Goal: Task Accomplishment & Management: Use online tool/utility

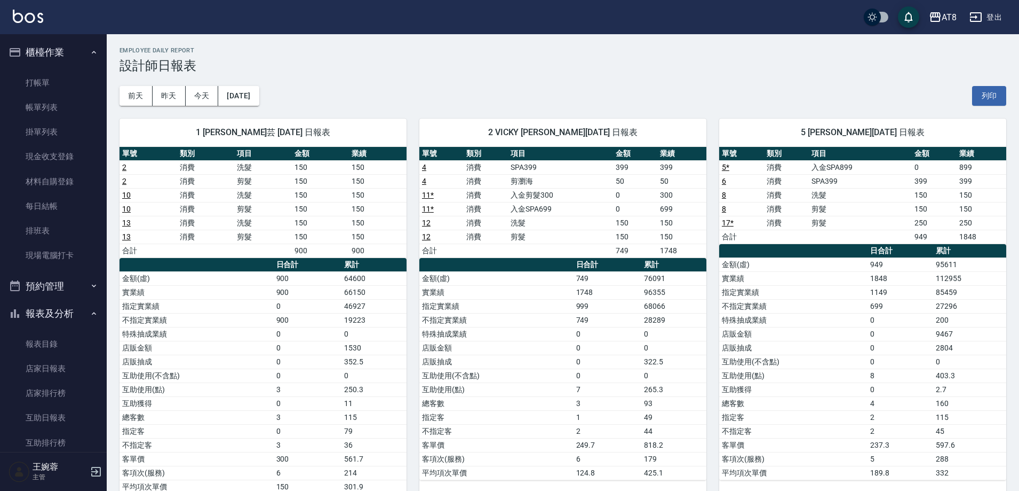
scroll to position [242, 0]
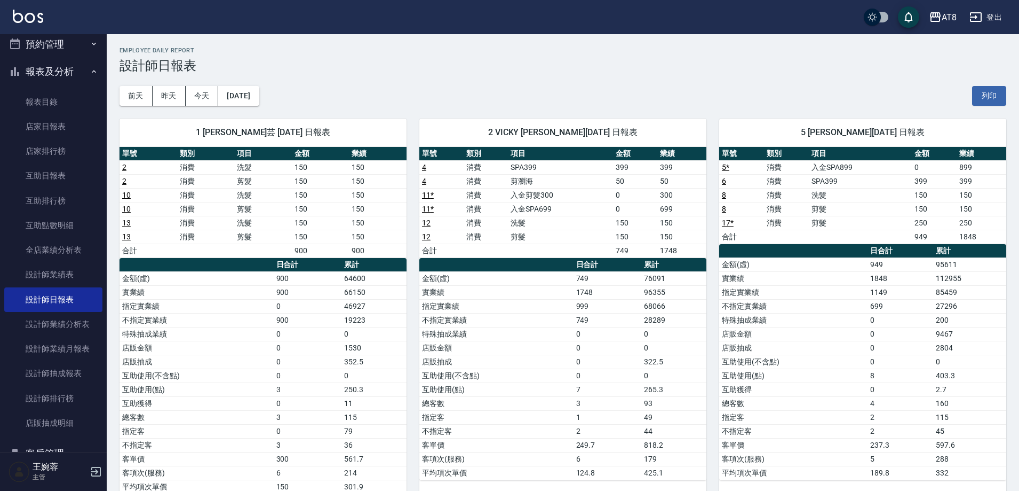
click at [21, 15] on img at bounding box center [28, 16] width 30 height 13
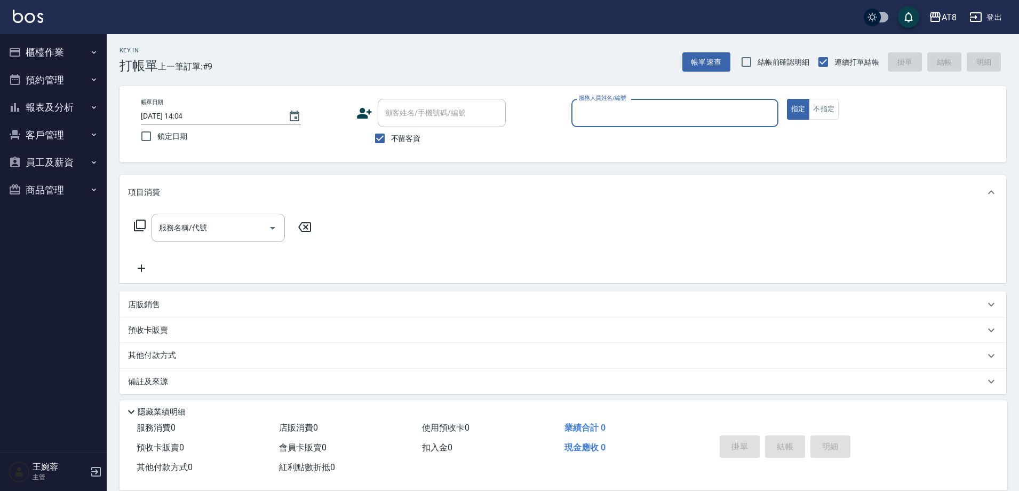
click at [49, 101] on button "報表及分析" at bounding box center [53, 107] width 98 height 28
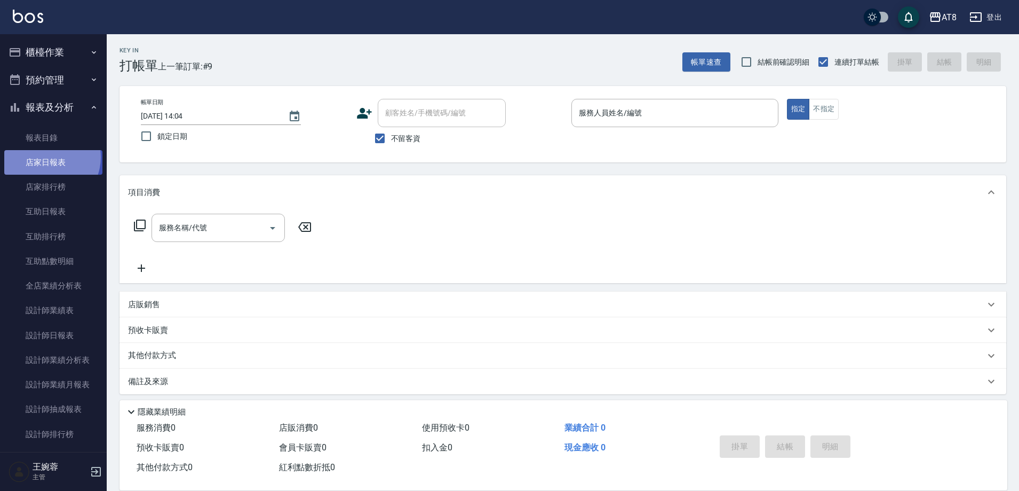
click at [46, 157] on link "店家日報表" at bounding box center [53, 162] width 98 height 25
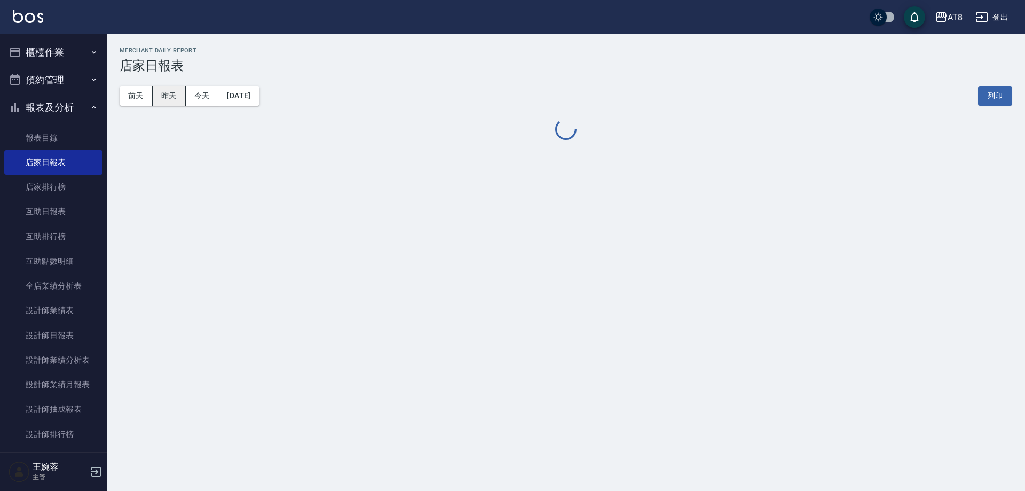
click at [169, 102] on button "昨天" at bounding box center [169, 96] width 33 height 20
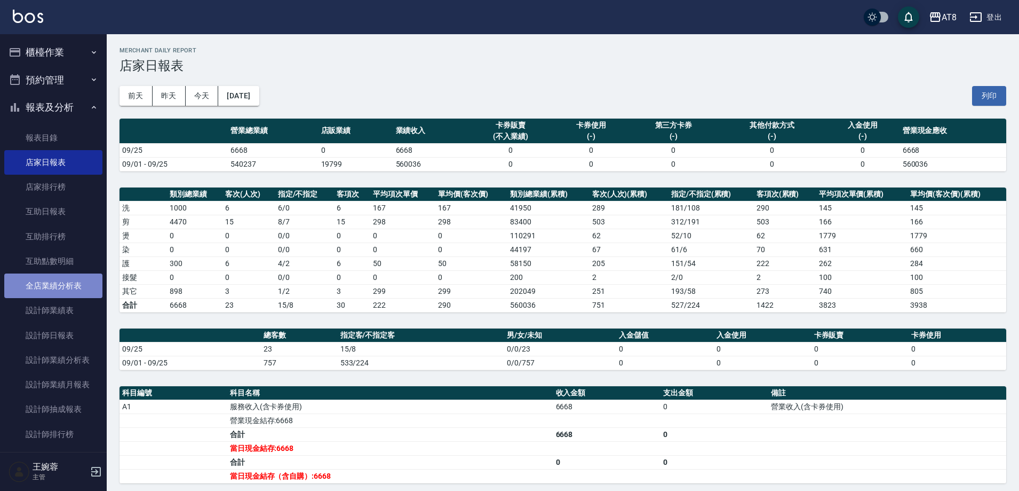
click at [57, 287] on link "全店業績分析表" at bounding box center [53, 285] width 98 height 25
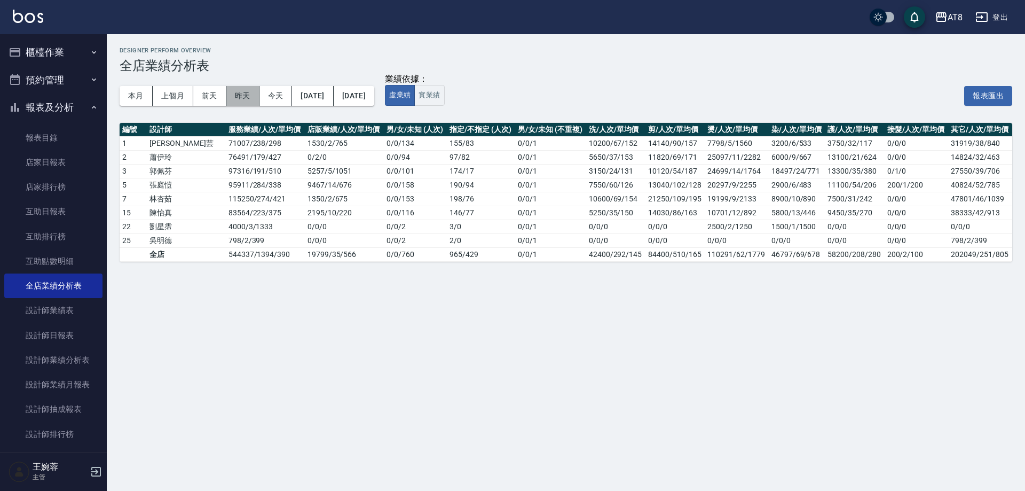
click at [238, 93] on button "昨天" at bounding box center [242, 96] width 33 height 20
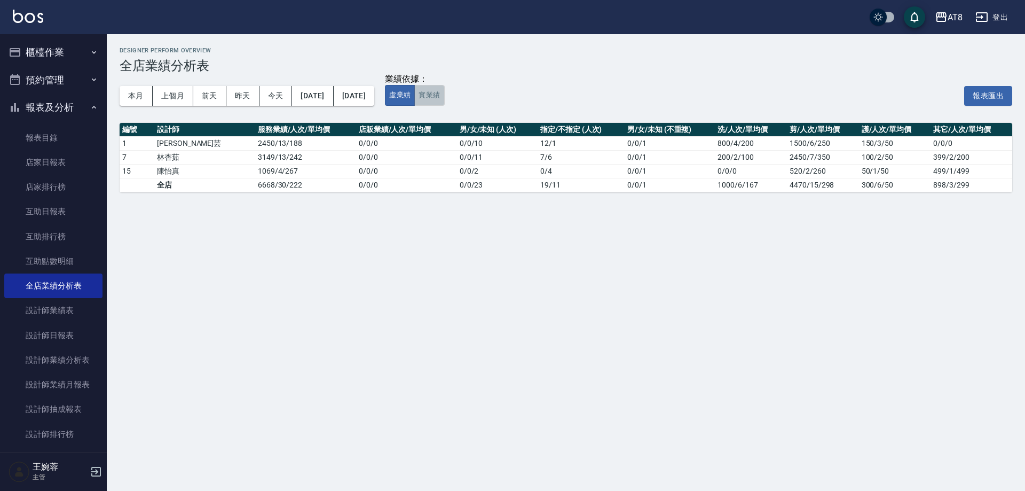
click at [444, 98] on button "實業績" at bounding box center [429, 95] width 30 height 21
click at [23, 15] on img at bounding box center [28, 16] width 30 height 13
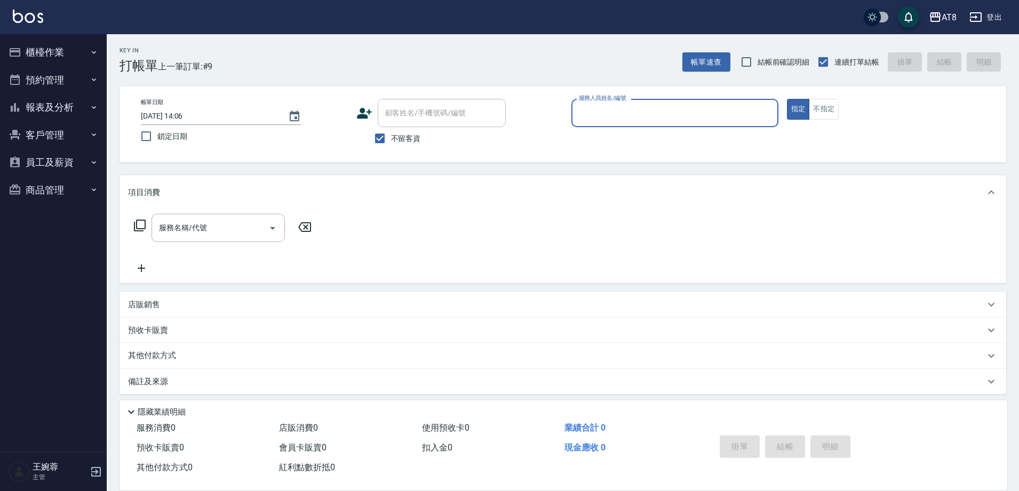
click at [53, 43] on button "櫃檯作業" at bounding box center [53, 52] width 98 height 28
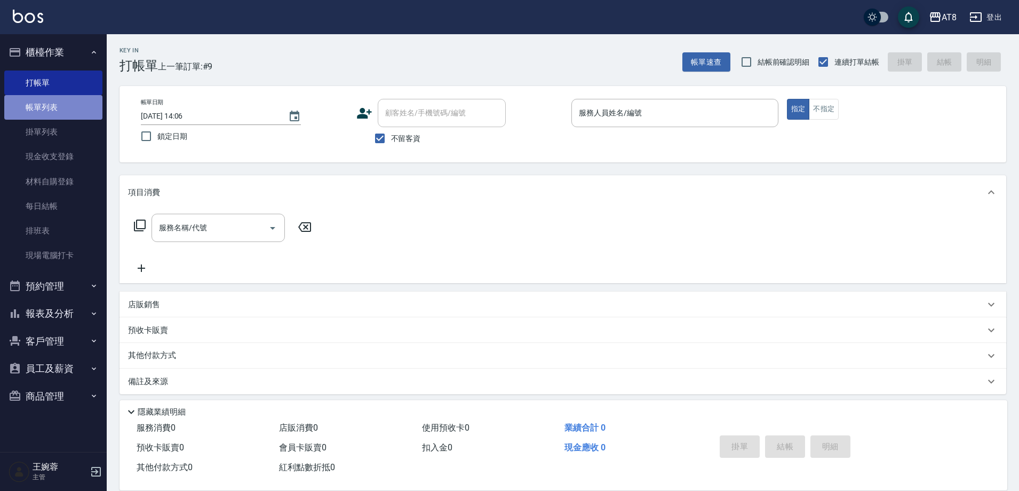
click at [52, 101] on link "帳單列表" at bounding box center [53, 107] width 98 height 25
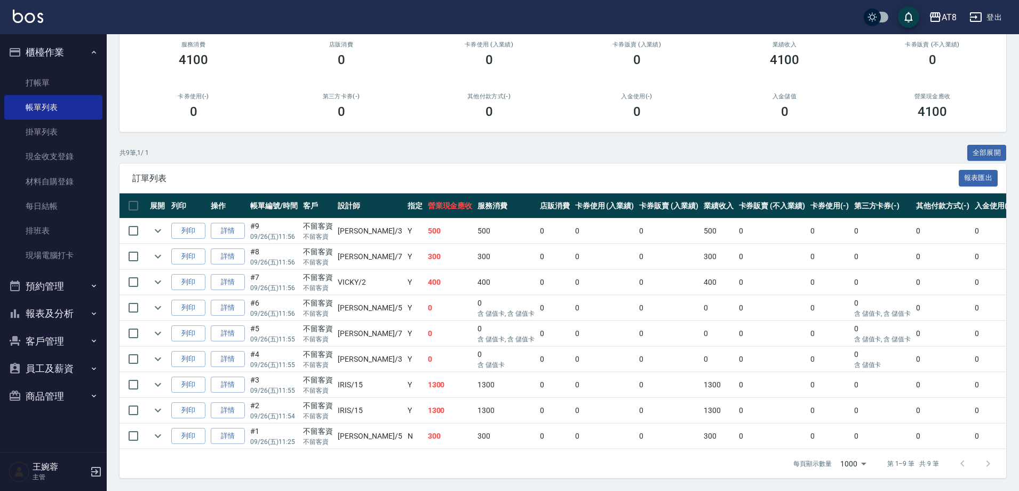
scroll to position [152, 0]
click at [233, 376] on link "詳情" at bounding box center [228, 384] width 34 height 17
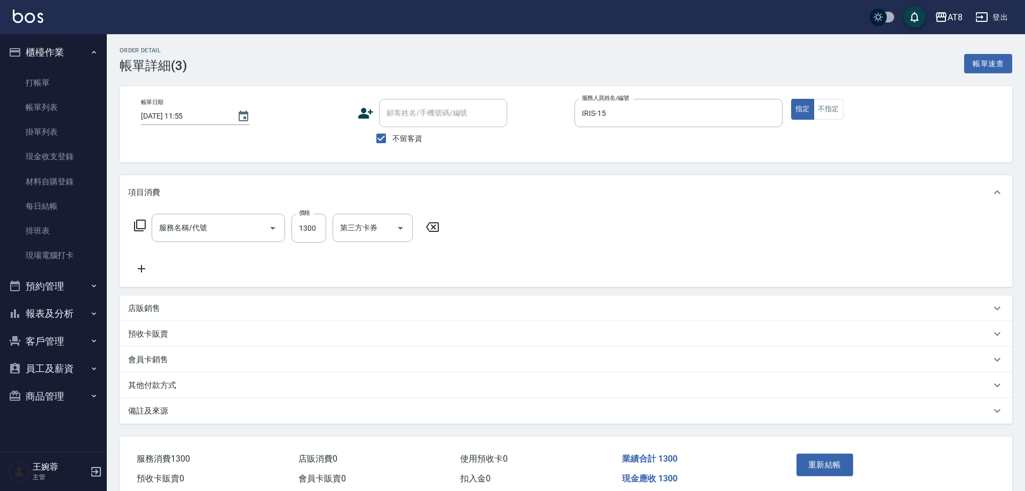
type input "[DATE] 11:55"
checkbox input "true"
type input "IRIS-15"
type input "染髮(41300)"
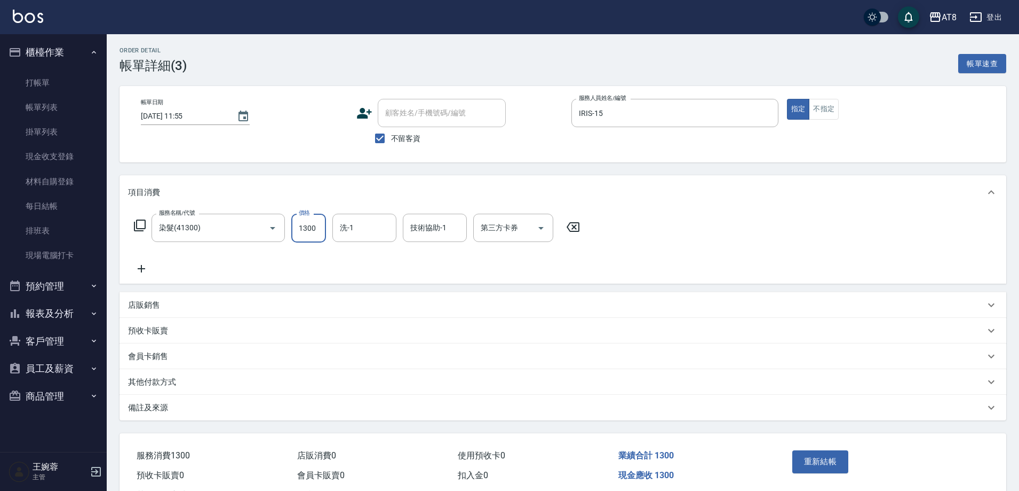
click at [320, 230] on input "1300" at bounding box center [308, 228] width 35 height 29
type input "170"
type input "助理22-22"
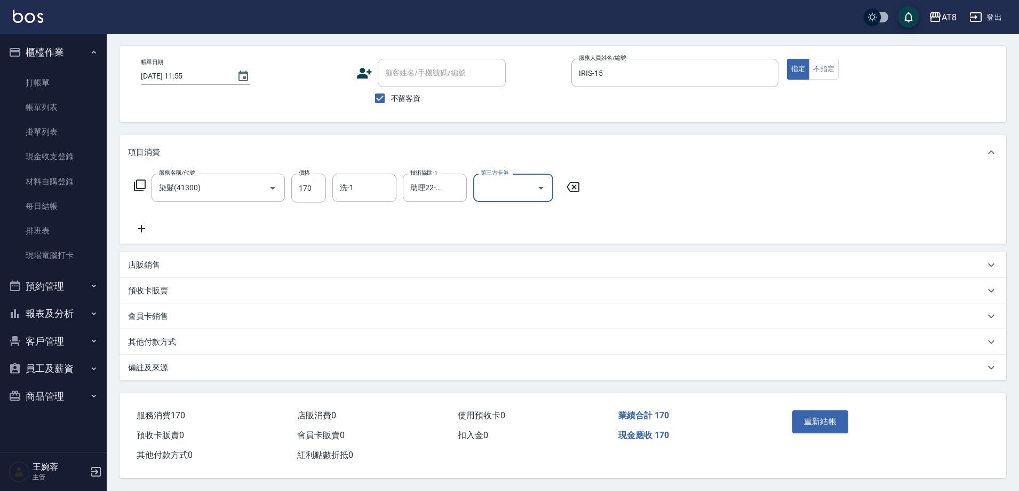
scroll to position [53, 0]
click at [324, 181] on input "170" at bounding box center [308, 187] width 35 height 29
type input "1700"
click at [139, 225] on icon at bounding box center [141, 228] width 7 height 7
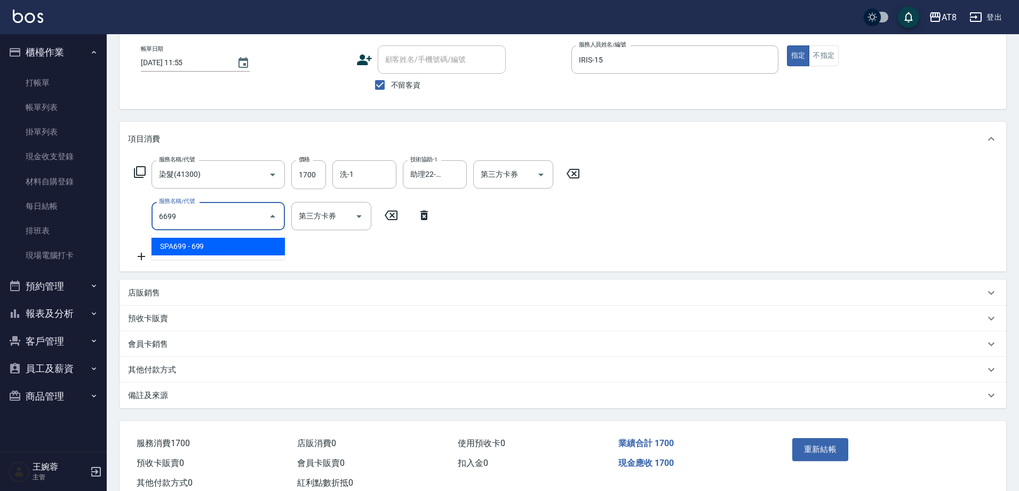
type input "SPA699(6699)"
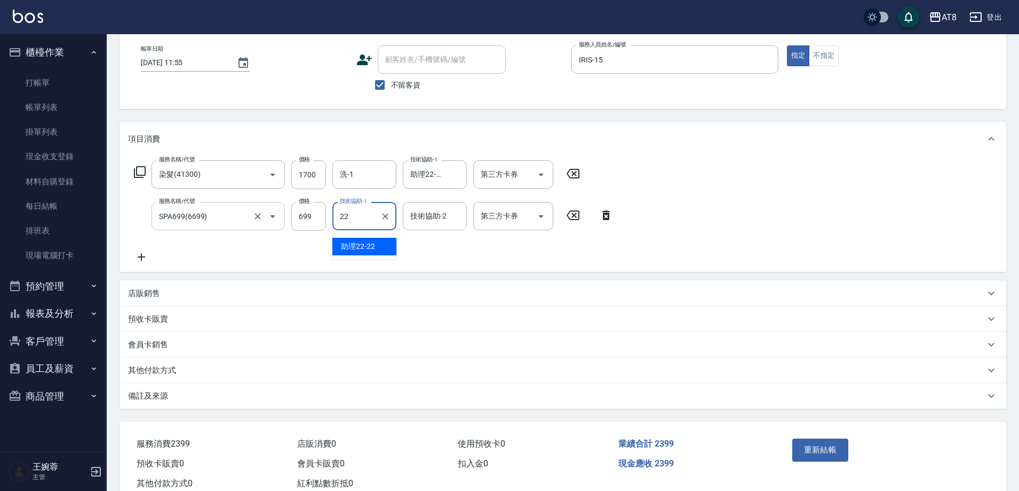
type input "助理22-22"
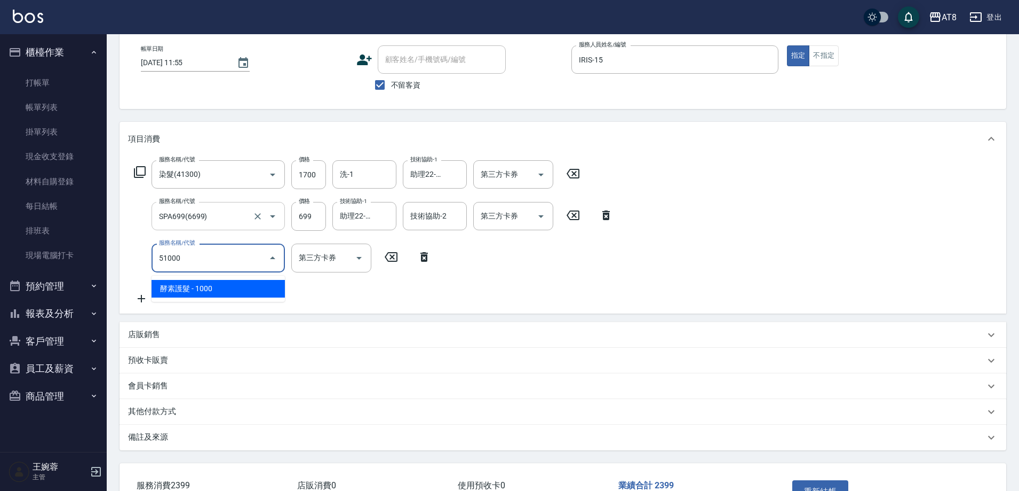
type input "酵素護髮(51000)"
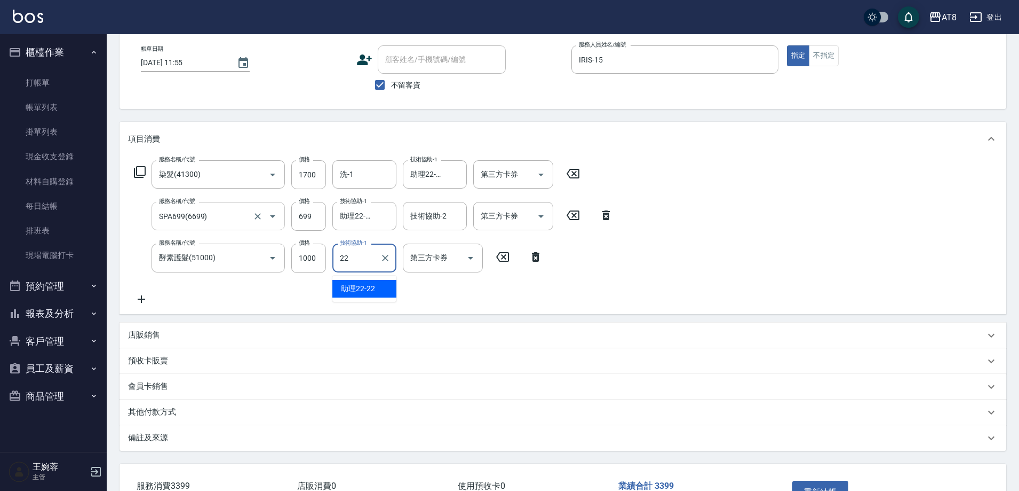
type input "助理22-22"
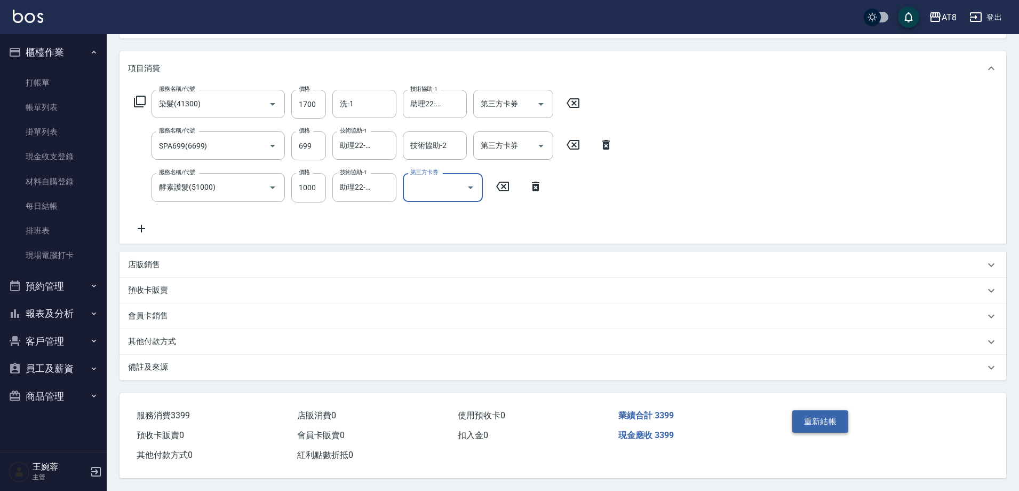
click at [832, 412] on button "重新結帳" at bounding box center [821, 421] width 57 height 22
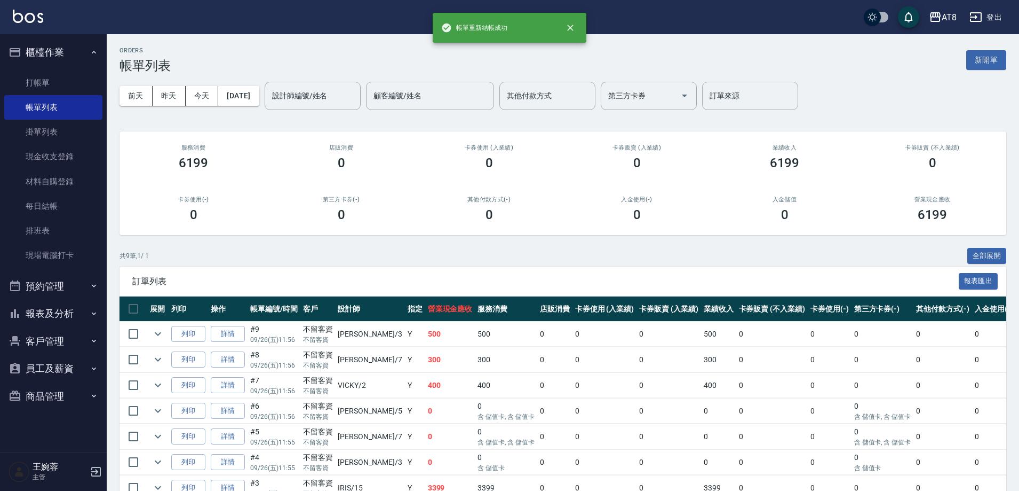
scroll to position [152, 0]
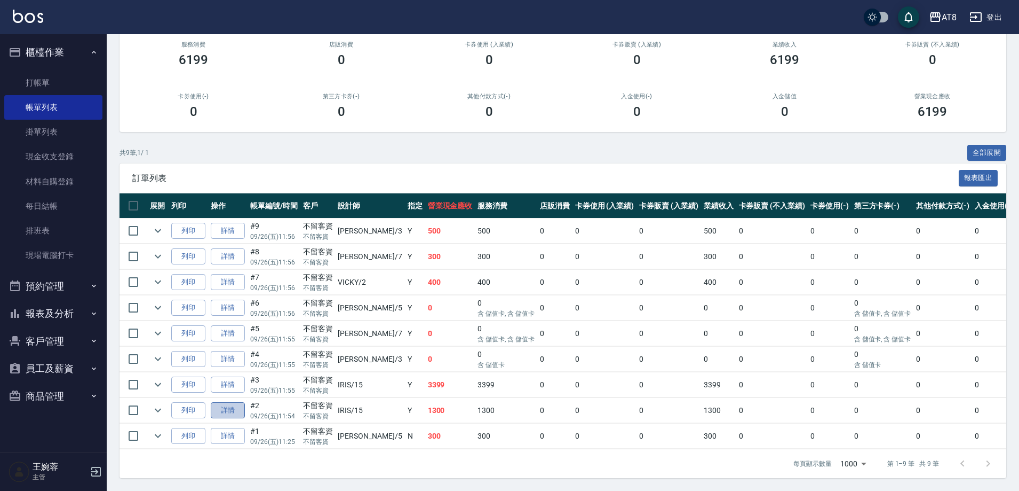
click at [235, 402] on link "詳情" at bounding box center [228, 410] width 34 height 17
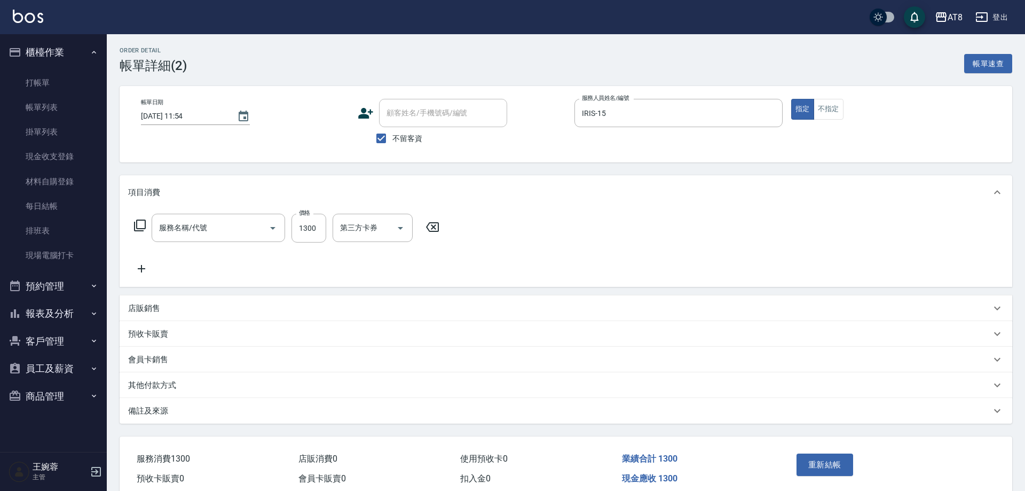
type input "[DATE] 11:54"
checkbox input "true"
type input "IRIS-15"
type input "染髮(41300)"
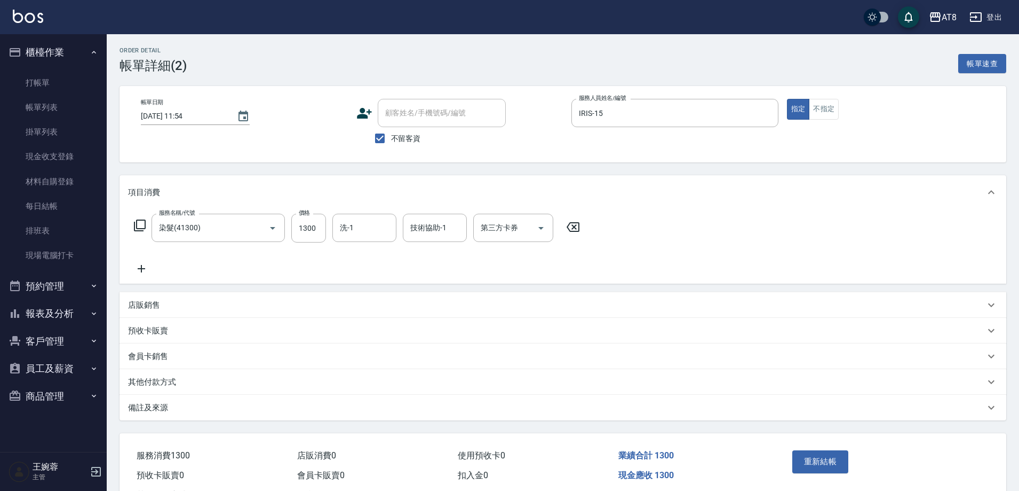
click at [583, 233] on icon at bounding box center [573, 226] width 27 height 13
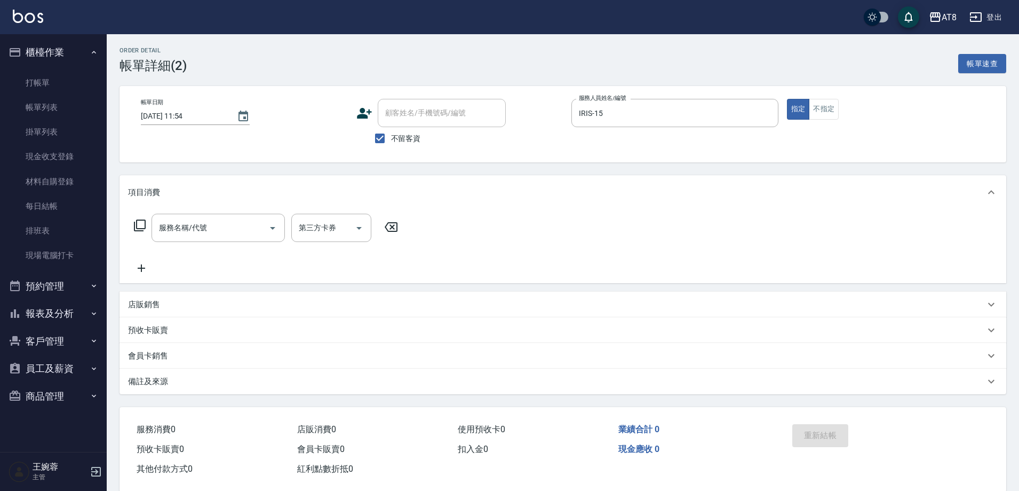
click at [134, 230] on icon at bounding box center [139, 225] width 13 height 13
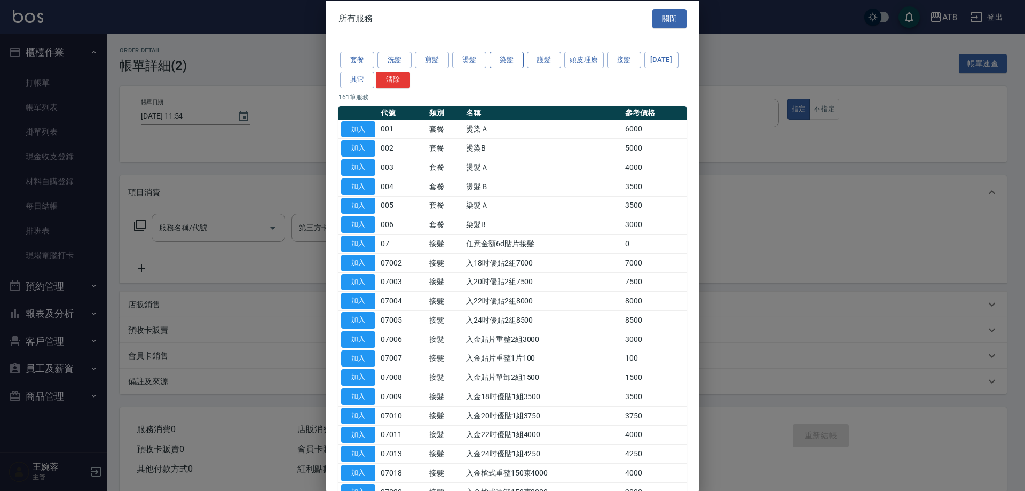
click at [504, 59] on button "染髮" at bounding box center [506, 60] width 34 height 17
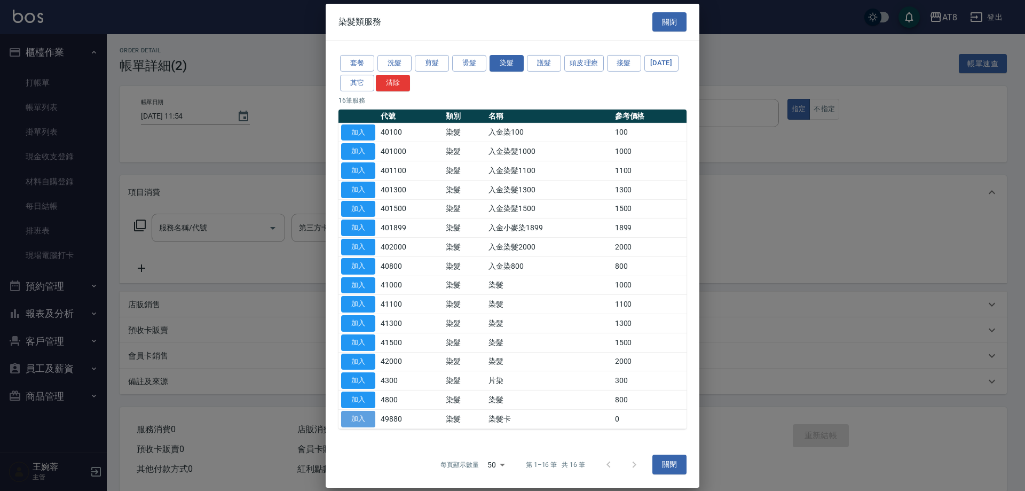
drag, startPoint x: 355, startPoint y: 470, endPoint x: 356, endPoint y: 464, distance: 6.5
click at [356, 427] on button "加入" at bounding box center [358, 418] width 34 height 17
type input "染髮卡(49880)"
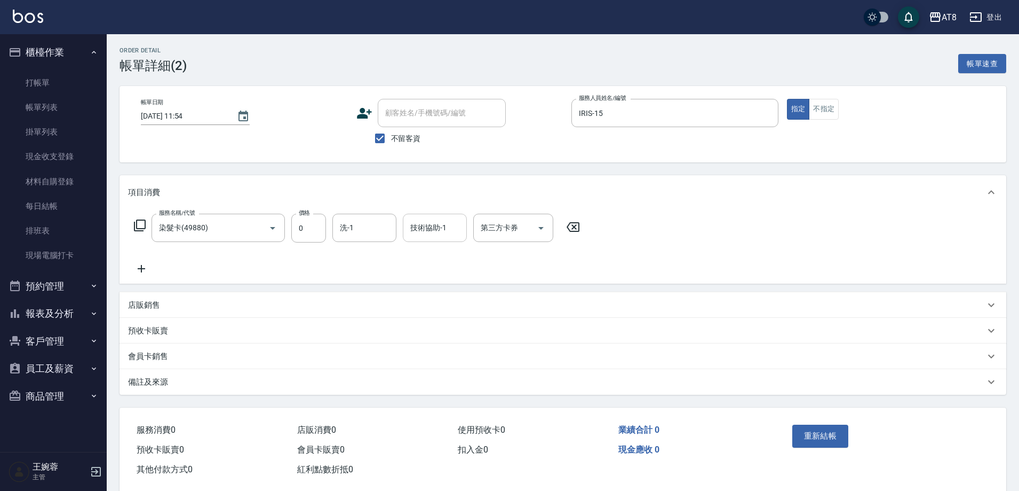
click at [446, 235] on input "技術協助-1" at bounding box center [435, 227] width 54 height 19
type input "助理22-22"
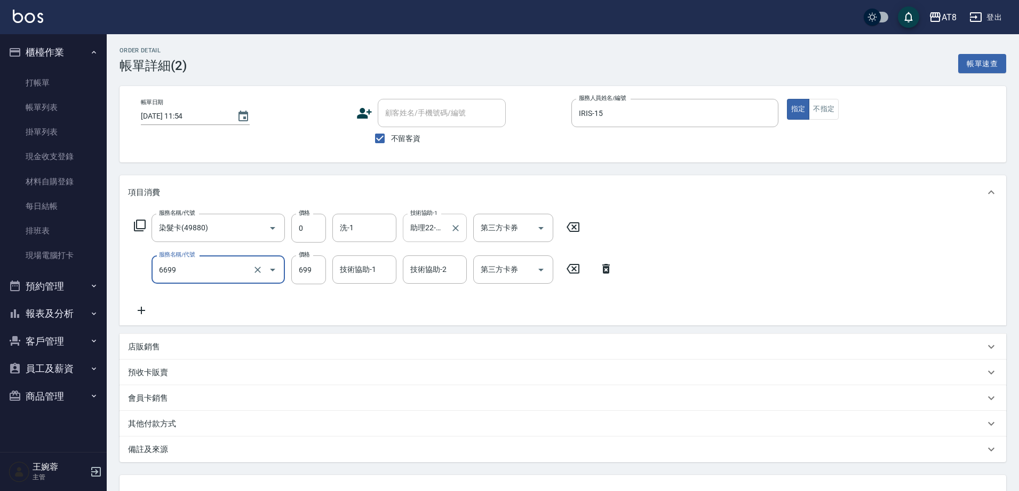
type input "SPA699(6699)"
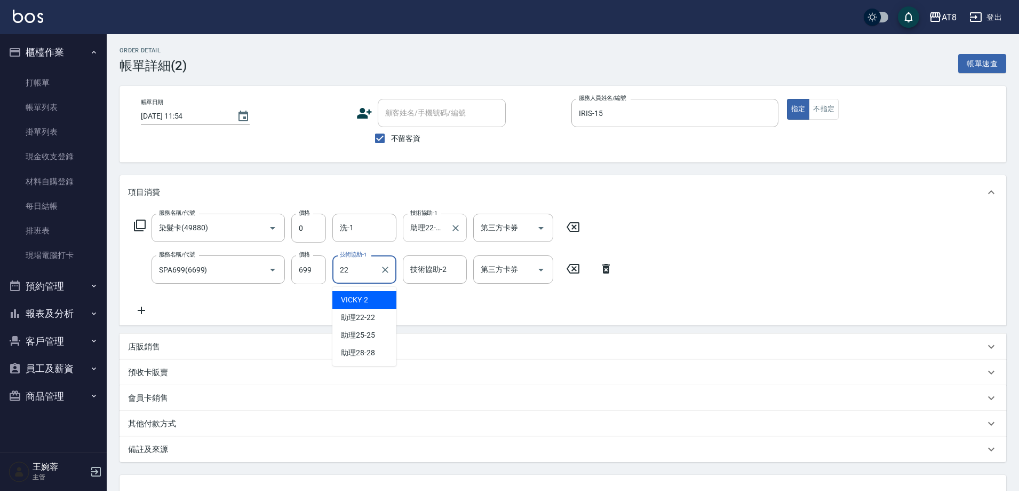
type input "助理22-22"
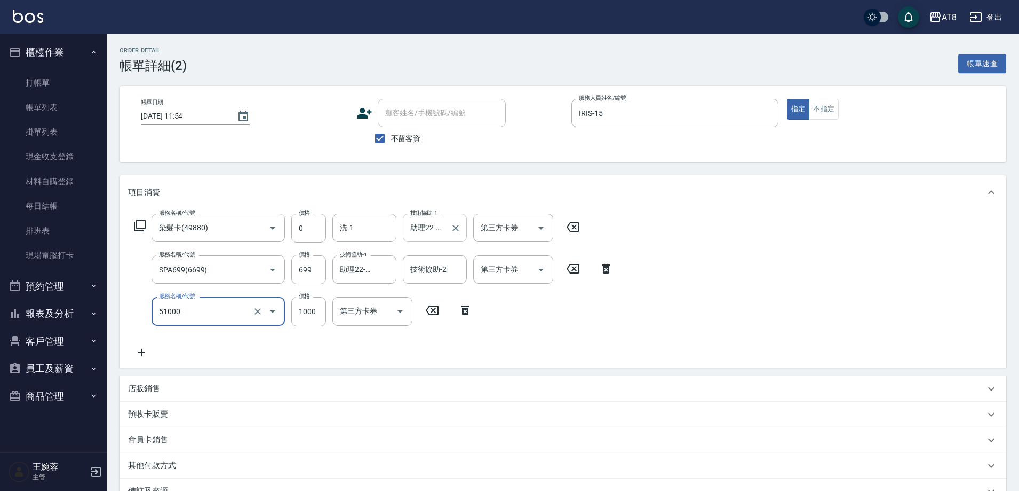
type input "酵素護髮(51000)"
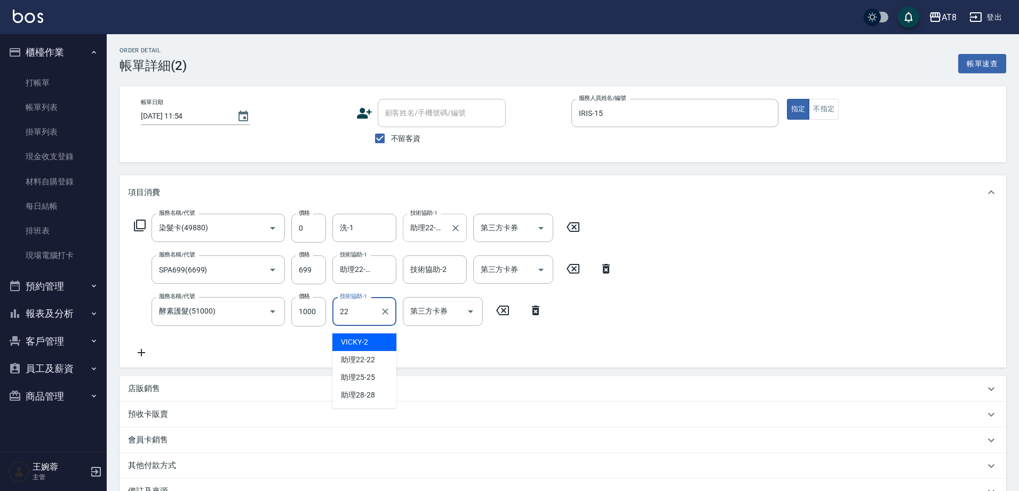
type input "助理22-22"
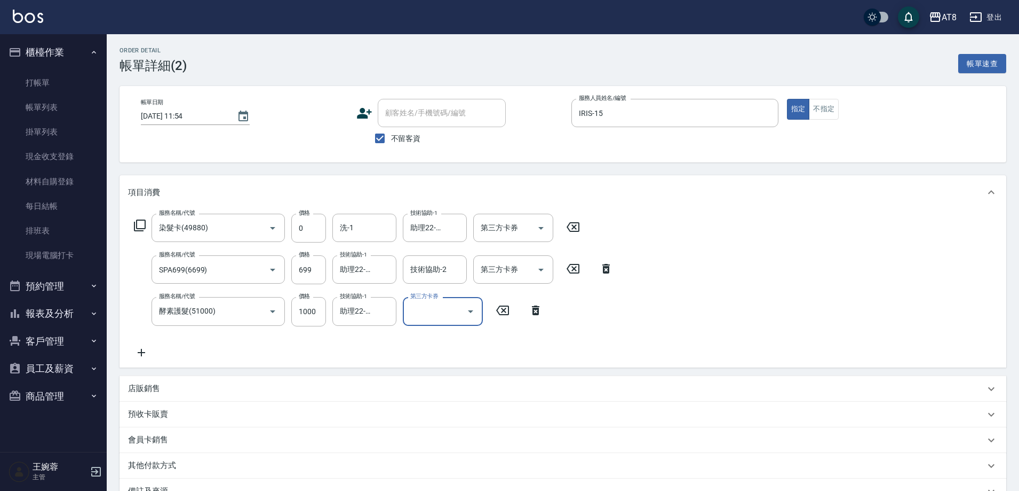
scroll to position [143, 0]
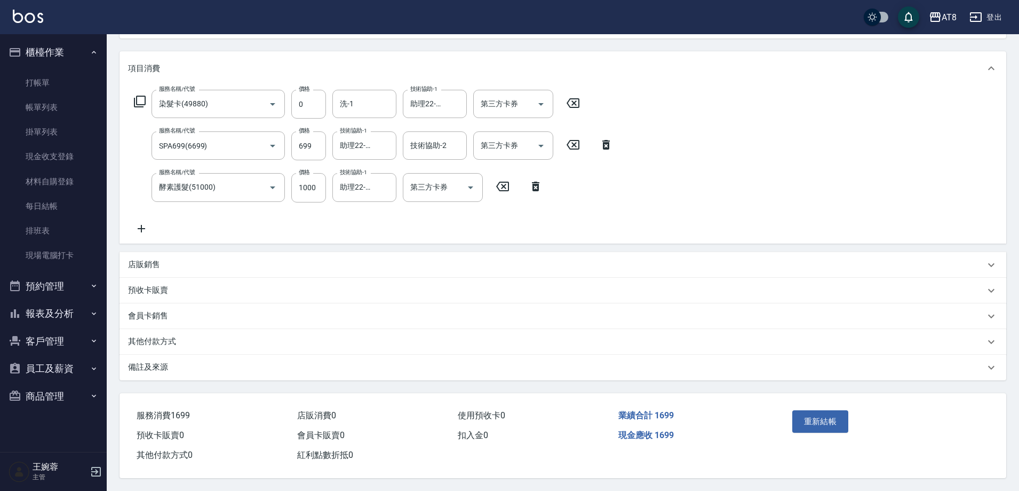
click at [150, 259] on p "店販銷售" at bounding box center [144, 264] width 32 height 11
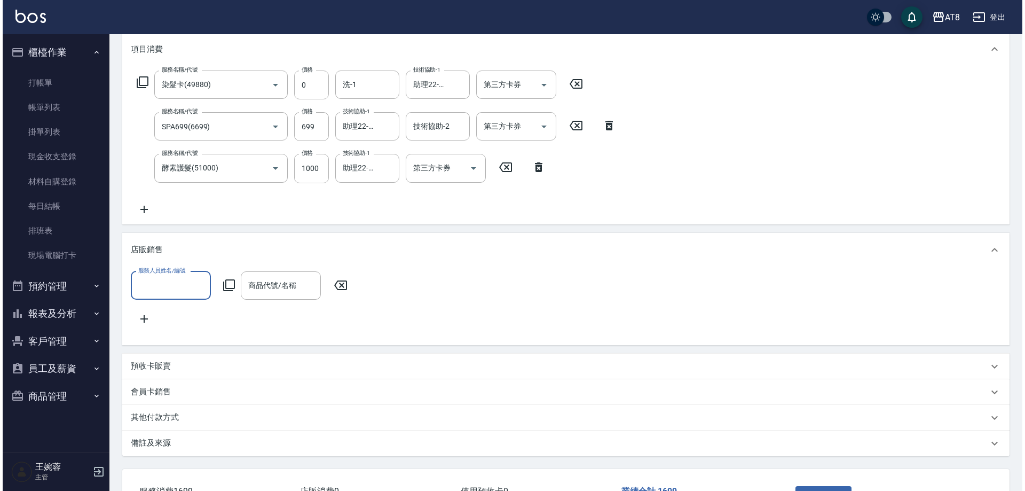
scroll to position [0, 0]
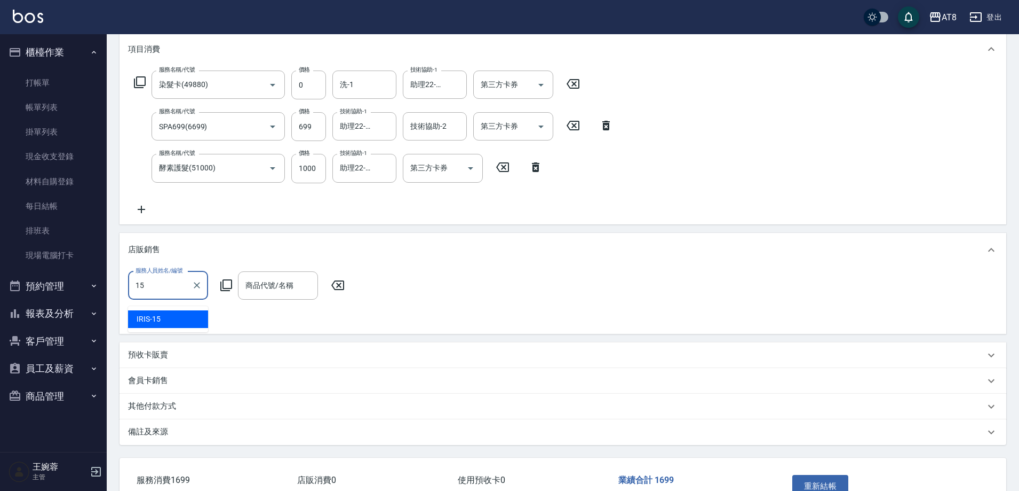
type input "IRIS-15"
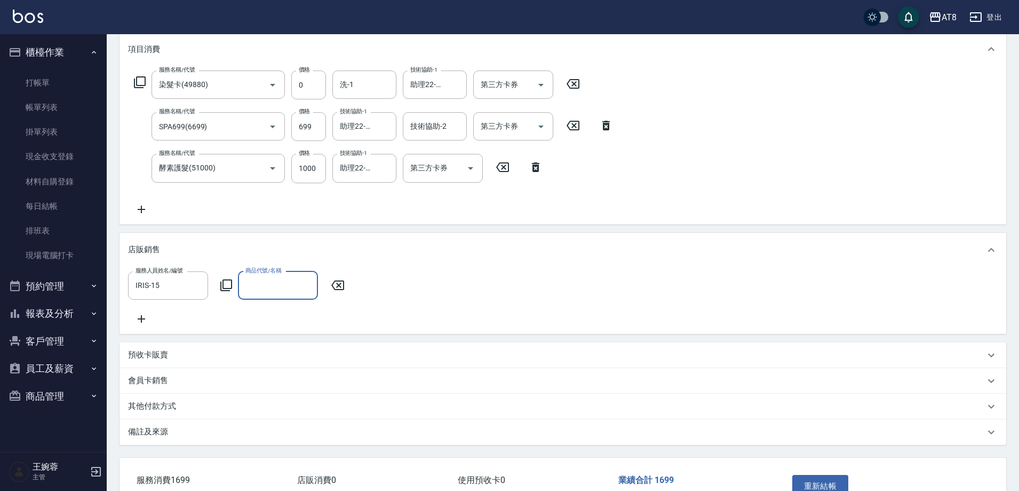
click at [231, 287] on icon at bounding box center [226, 285] width 13 height 13
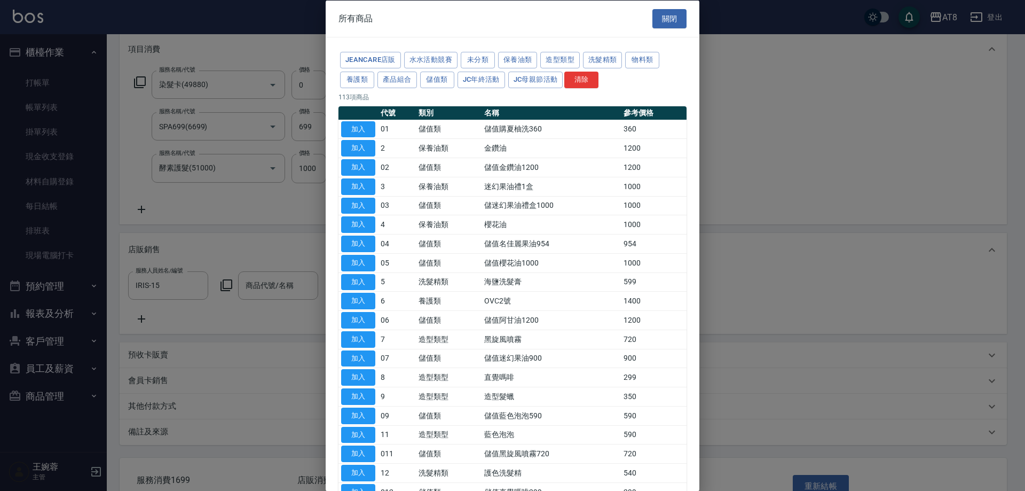
scroll to position [53, 0]
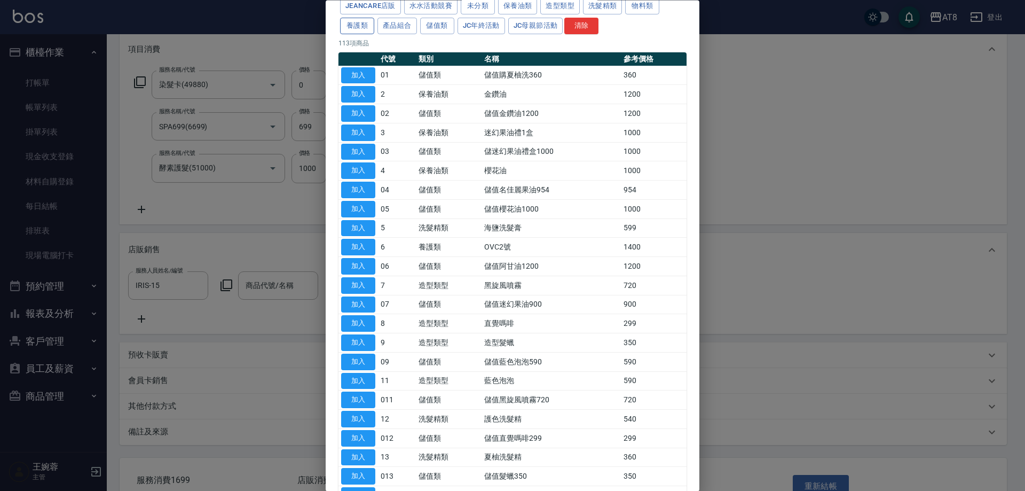
click at [374, 29] on button "養護類" at bounding box center [357, 26] width 34 height 17
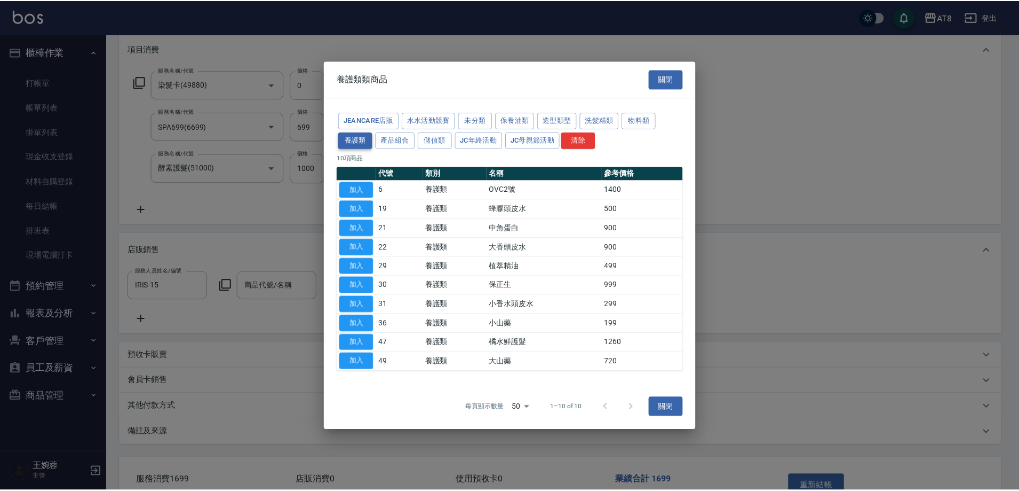
scroll to position [0, 0]
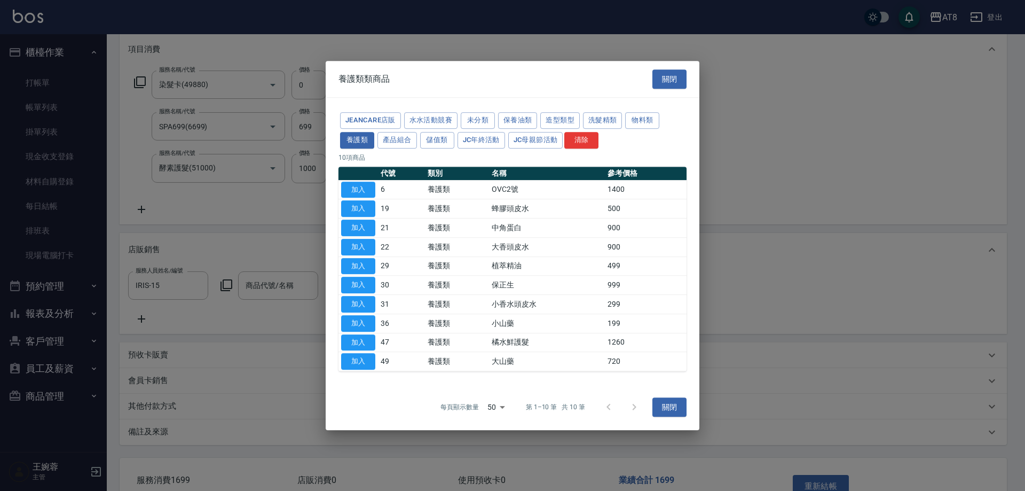
click at [362, 200] on button "加入" at bounding box center [358, 208] width 34 height 17
type input "蜂膠頭皮水"
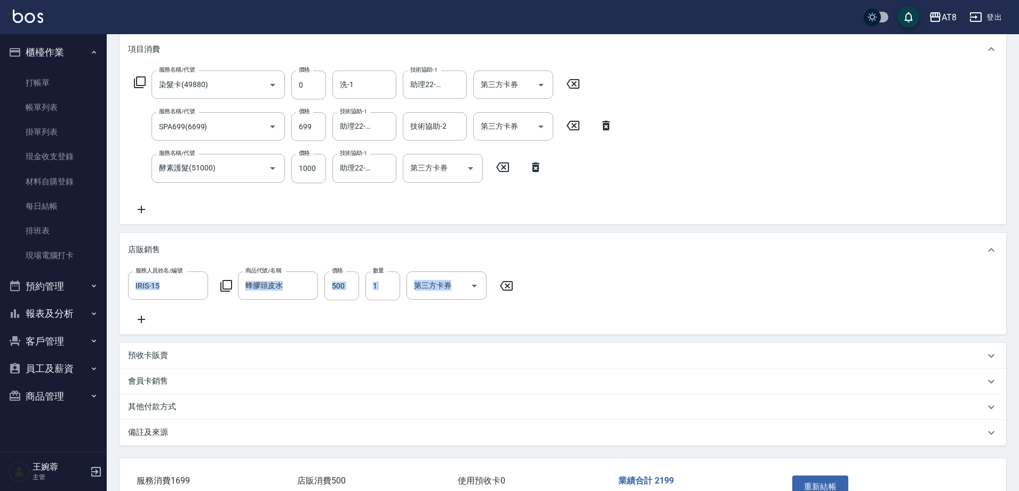
drag, startPoint x: 1019, startPoint y: 249, endPoint x: 1024, endPoint y: 321, distance: 71.7
click at [1019, 321] on html "AT8 登出 櫃檯作業 打帳單 帳單列表 掛單列表 現金收支登錄 材料自購登錄 每日結帳 排班表 現場電腦打卡 預約管理 預約管理 單日預約紀錄 單週預約紀錄…" at bounding box center [509, 206] width 1019 height 699
click at [807, 130] on div "服務名稱/代號 染髮卡(49880) 服務名稱/代號 價格 0 價格 洗-1 洗-1 技術協助-1 助理22-22 技術協助-1 第三方卡券 第三方卡券 服務…" at bounding box center [563, 144] width 887 height 157
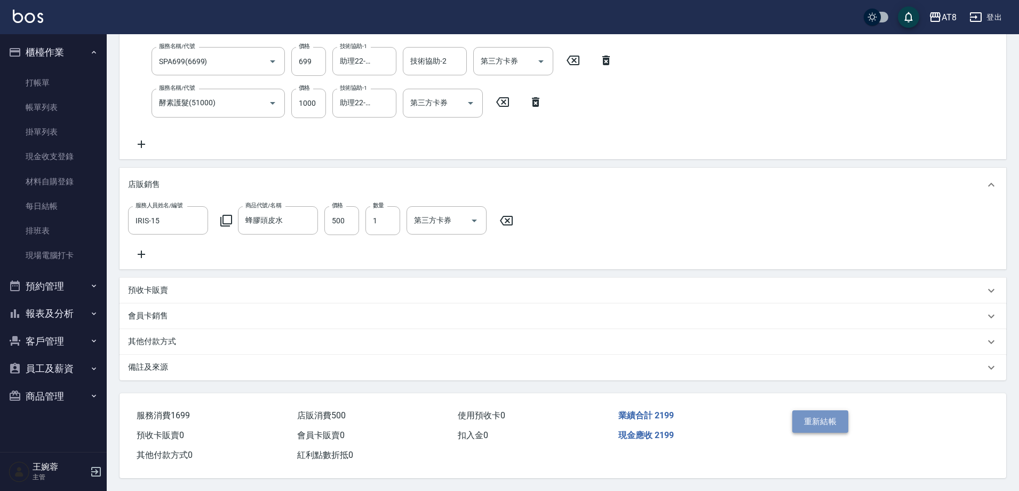
click at [848, 410] on button "重新結帳" at bounding box center [821, 421] width 57 height 22
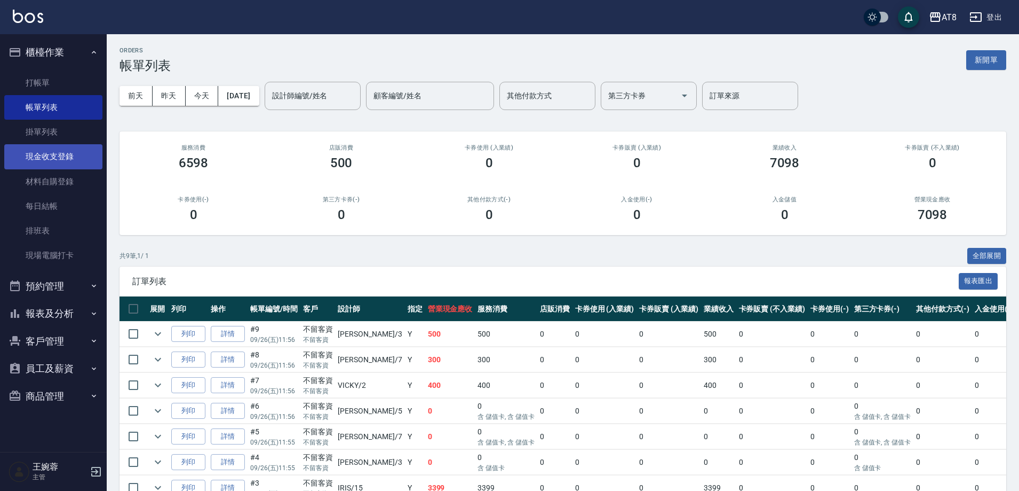
click at [64, 163] on link "現金收支登錄" at bounding box center [53, 156] width 98 height 25
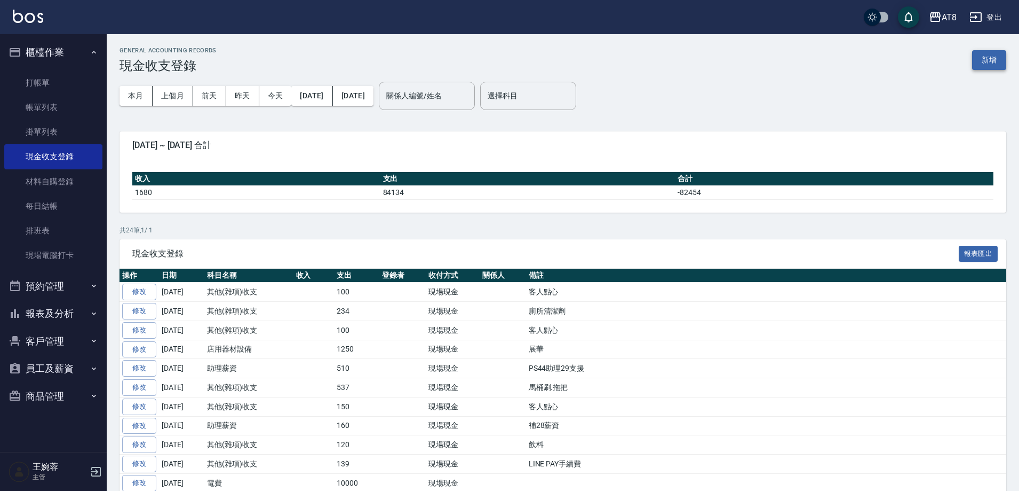
click at [998, 66] on button "新增" at bounding box center [989, 60] width 34 height 20
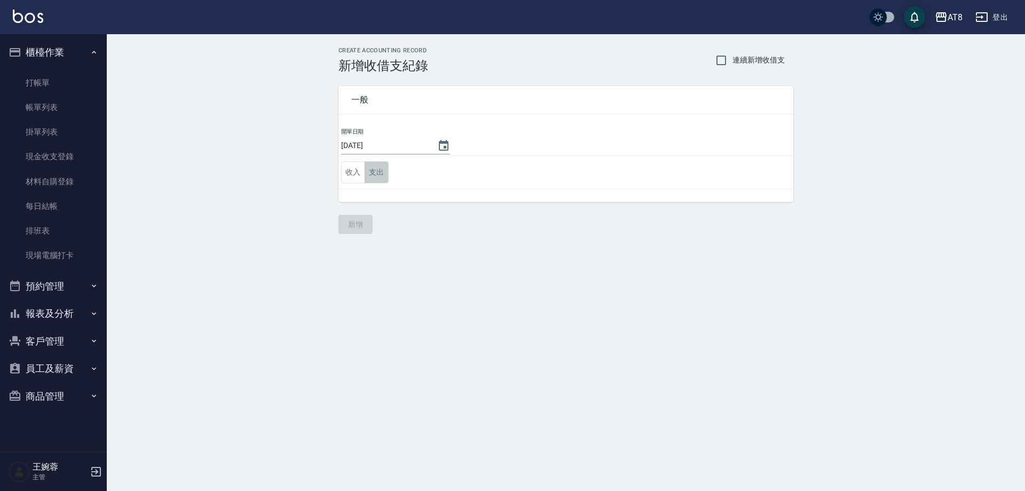
click at [370, 178] on button "支出" at bounding box center [377, 172] width 24 height 22
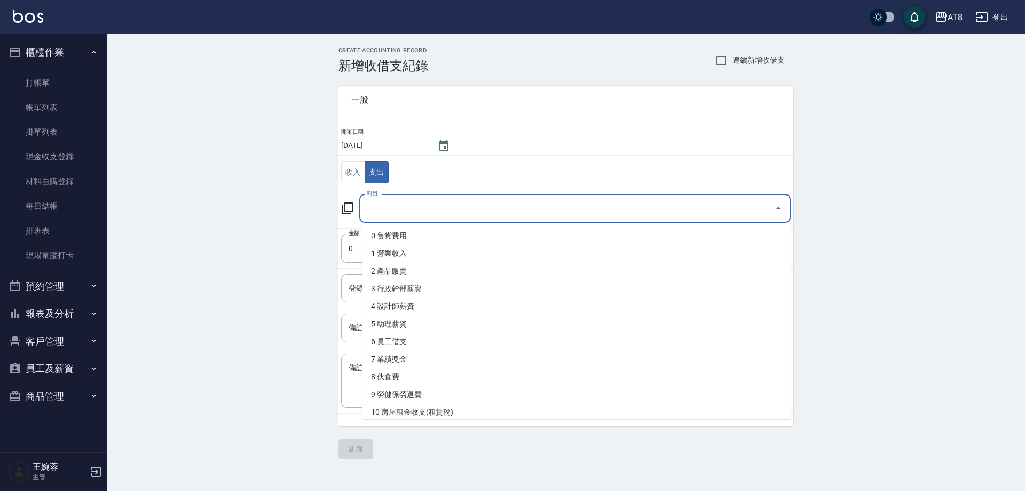
click at [400, 211] on input "科目" at bounding box center [567, 208] width 406 height 19
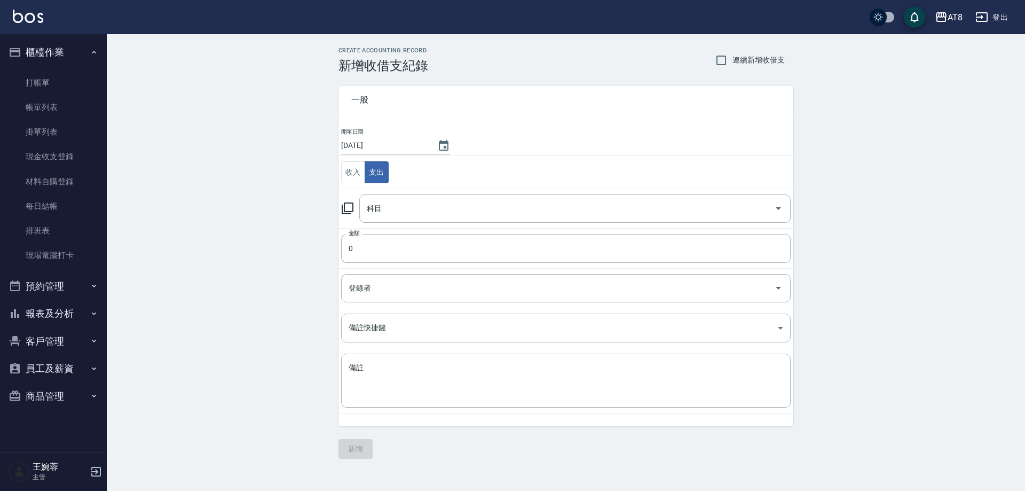
drag, startPoint x: 790, startPoint y: 273, endPoint x: 790, endPoint y: 298, distance: 25.1
click at [790, 298] on td "登錄者 登錄者" at bounding box center [565, 287] width 455 height 39
click at [563, 194] on div "科目" at bounding box center [574, 208] width 431 height 28
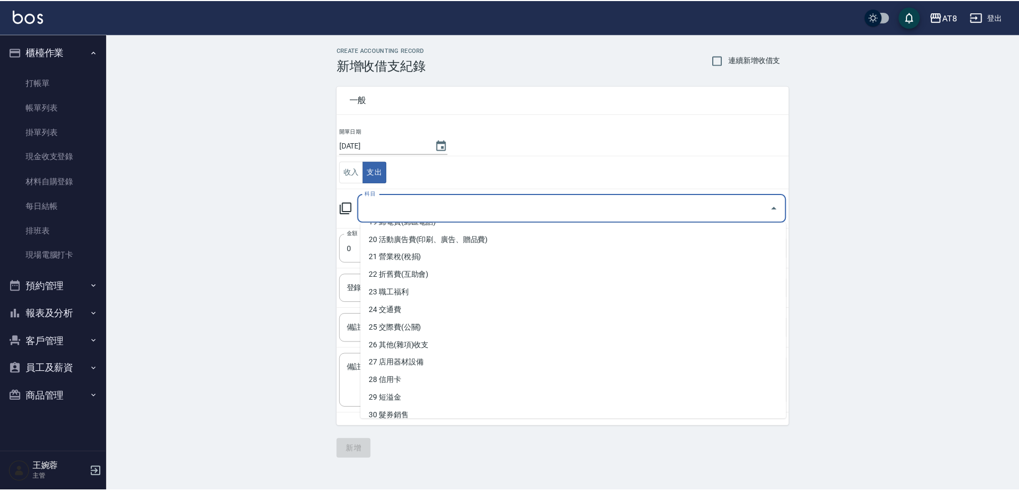
scroll to position [362, 0]
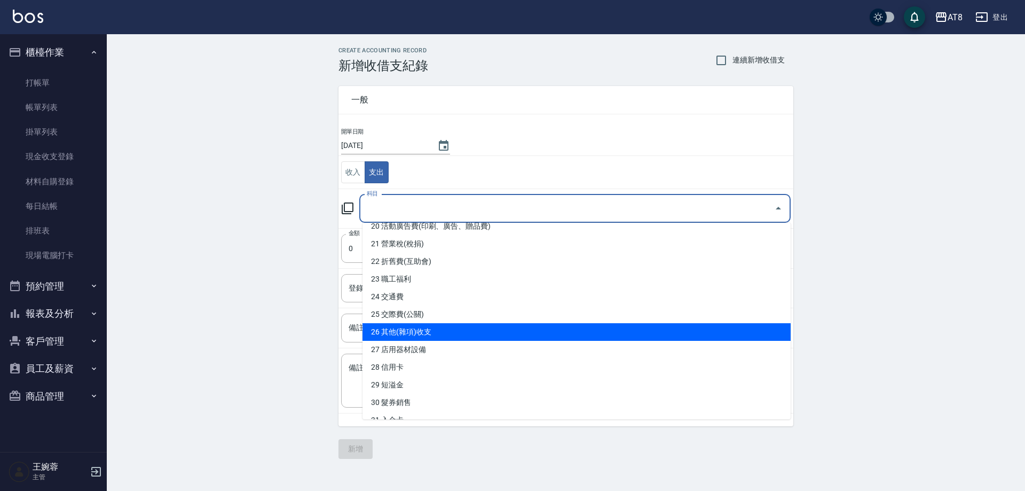
click at [760, 334] on li "26 其他(雜項)收支" at bounding box center [576, 332] width 428 height 18
type input "26 其他(雜項)收支"
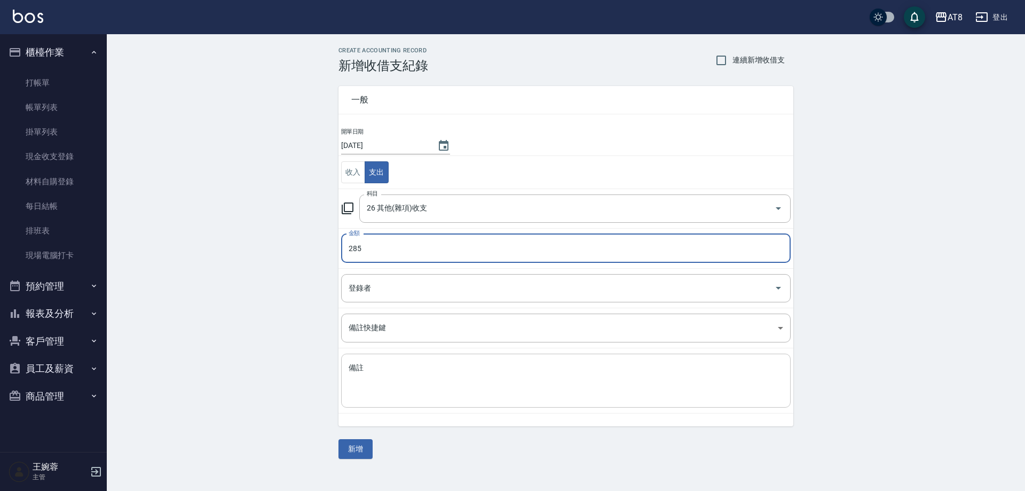
type input "285"
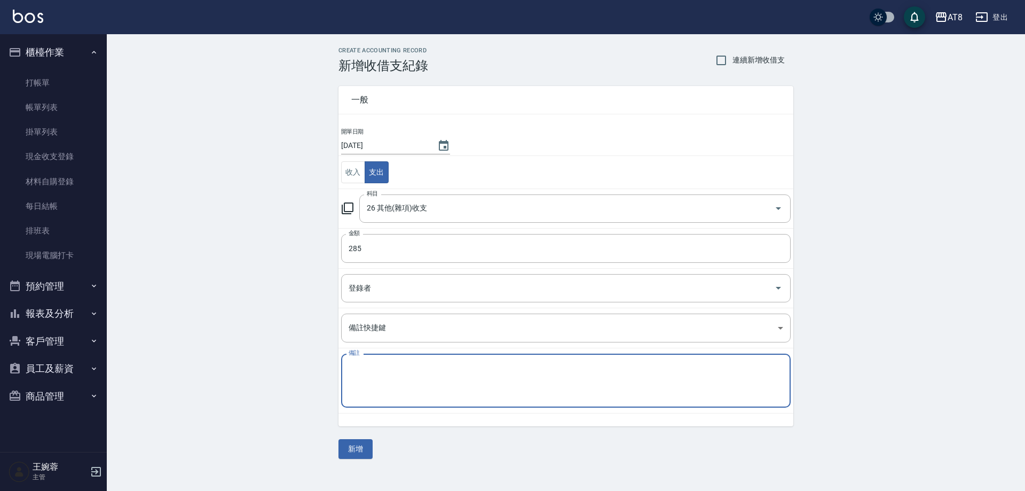
click at [683, 389] on textarea "備註" at bounding box center [566, 380] width 434 height 36
type textarea "萬聖節裝飾"
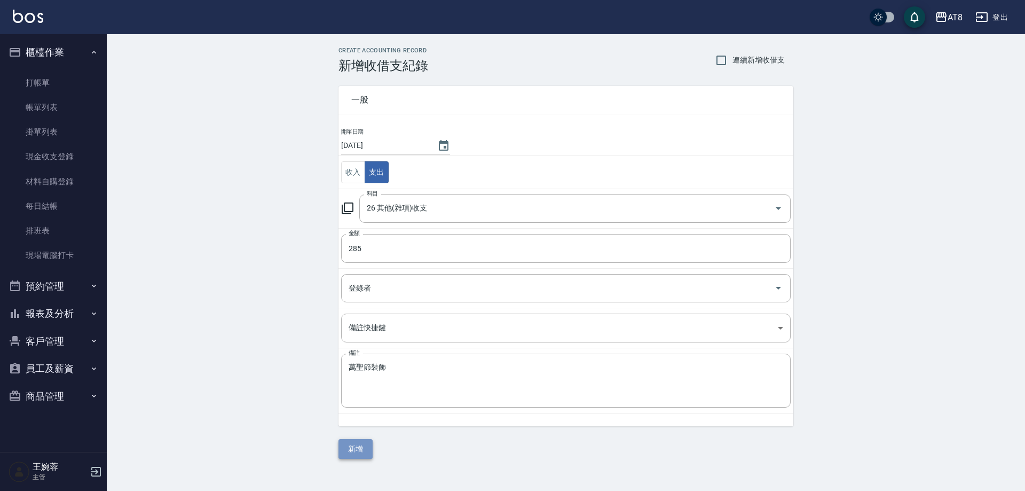
click at [362, 452] on button "新增" at bounding box center [355, 449] width 34 height 20
